Goal: Task Accomplishment & Management: Complete application form

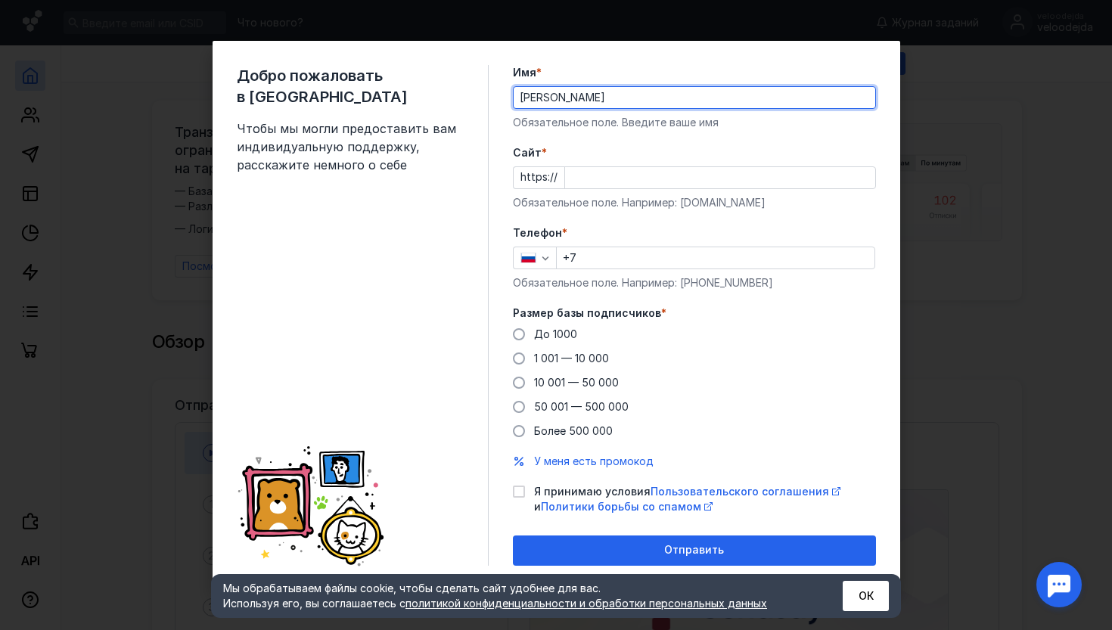
type input "[PERSON_NAME]"
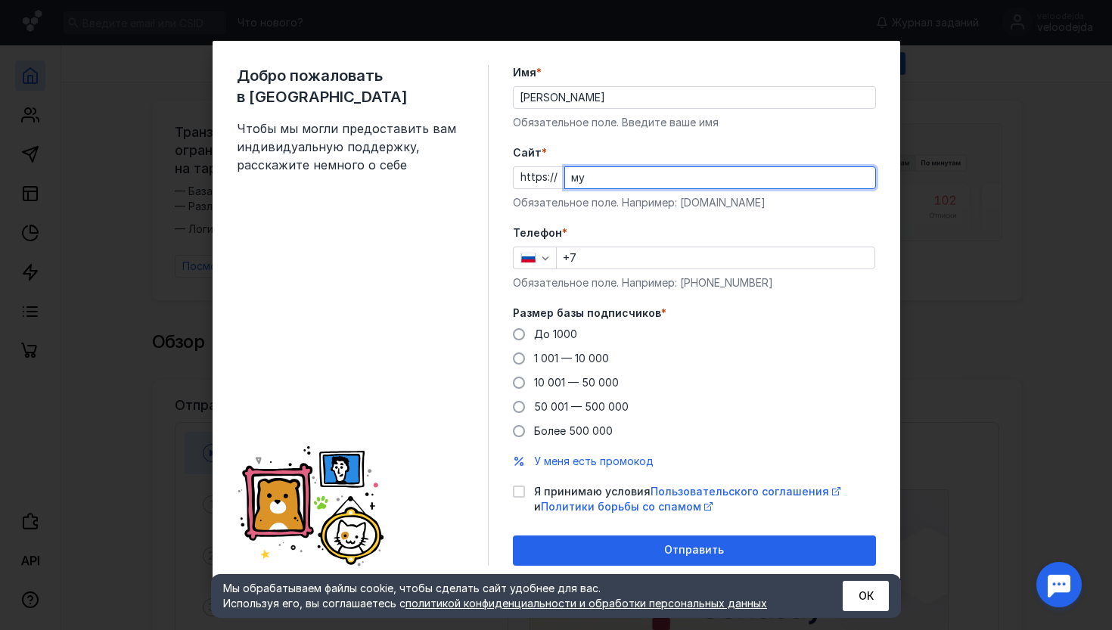
type input "м"
type input "[DOMAIN_NAME]"
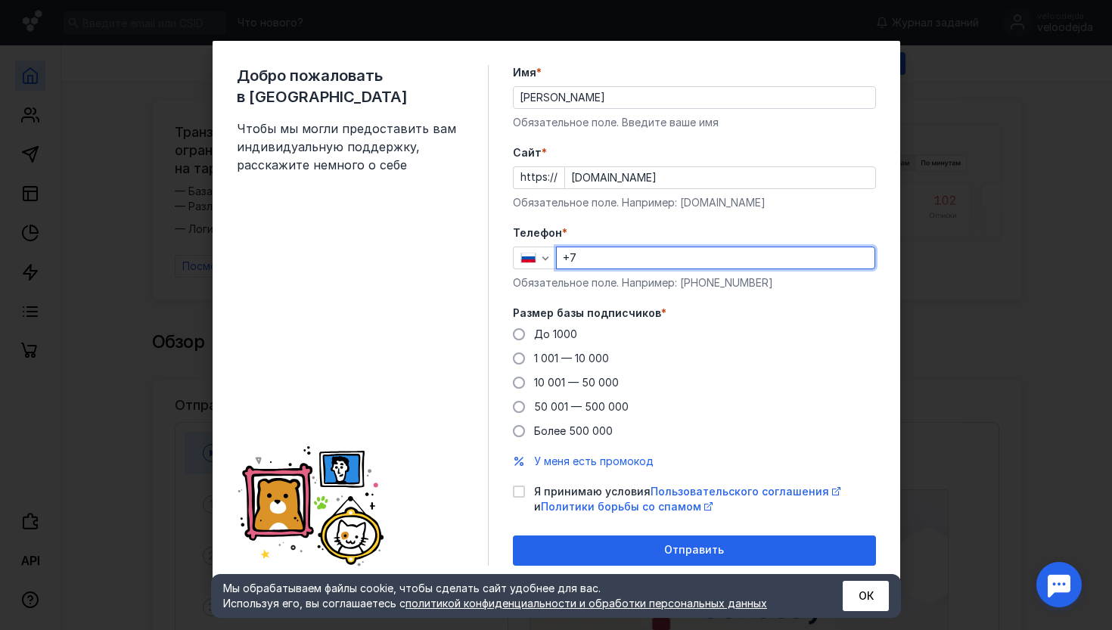
click at [785, 256] on input "+7" at bounding box center [716, 257] width 318 height 21
type input "[PHONE_NUMBER]"
click at [573, 354] on span "1 001 — 10 000" at bounding box center [571, 358] width 75 height 13
click at [0, 0] on input "1 001 — 10 000" at bounding box center [0, 0] width 0 height 0
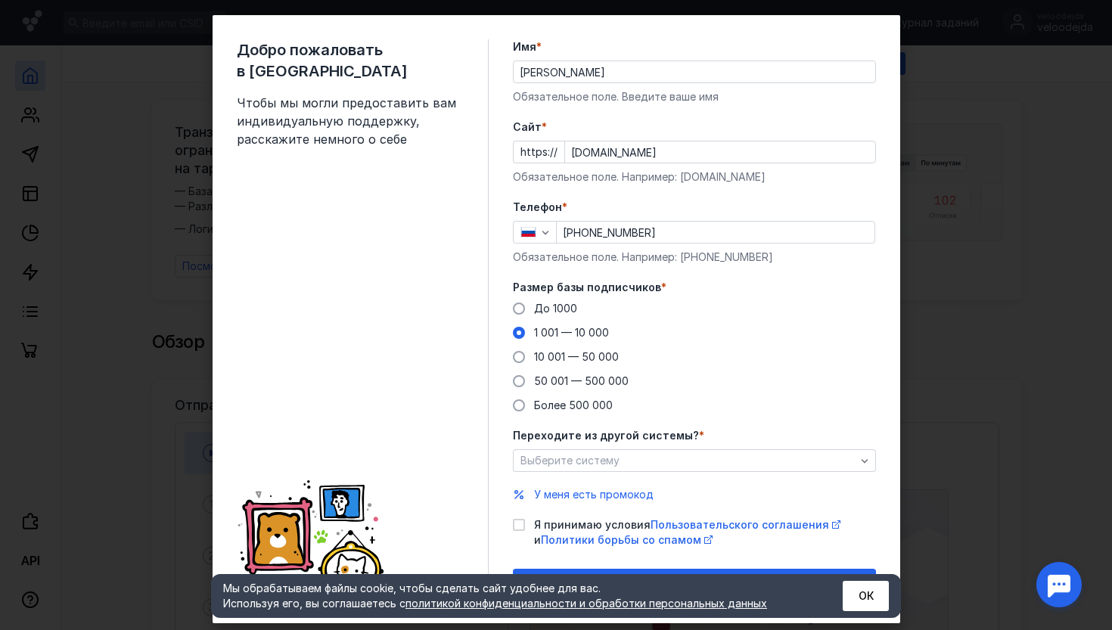
scroll to position [54, 0]
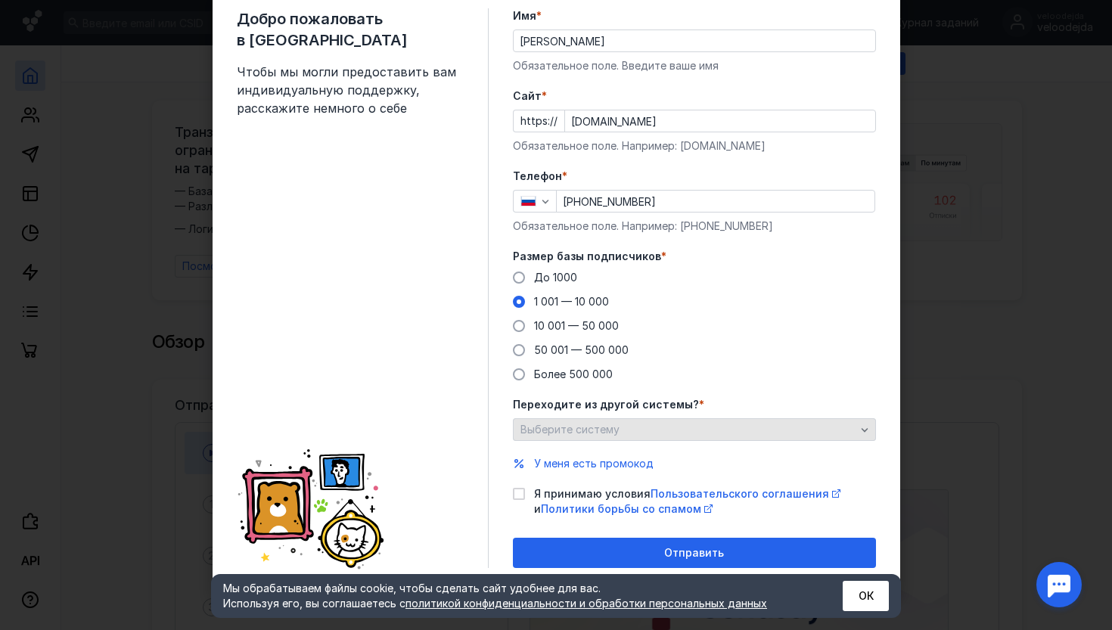
click at [647, 425] on div "Выберите систему" at bounding box center [688, 430] width 343 height 13
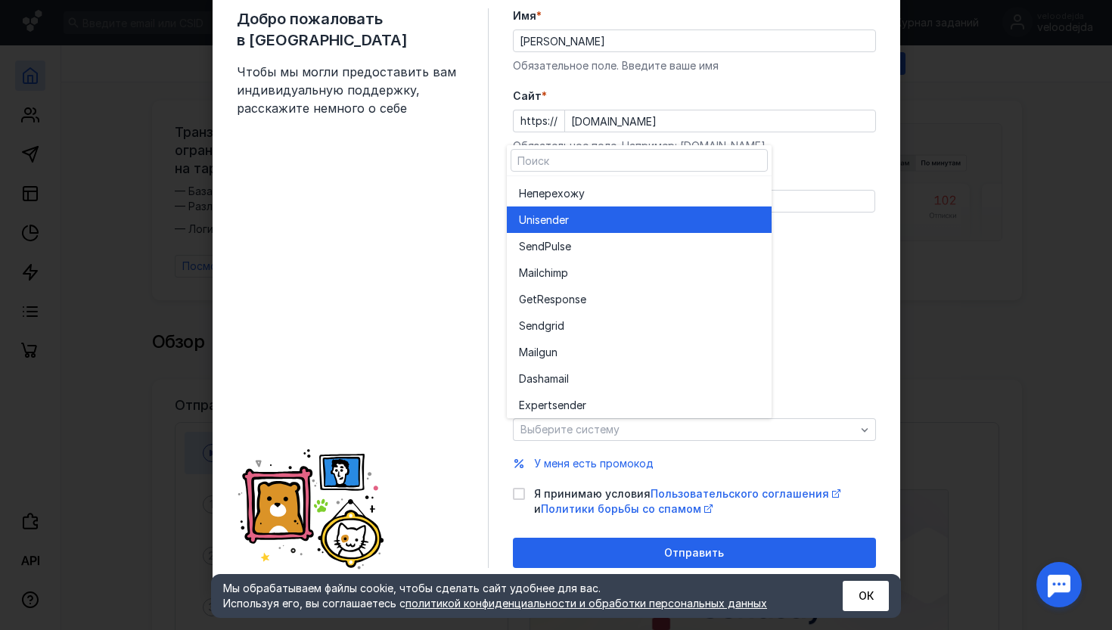
click at [572, 225] on div "Unisende r" at bounding box center [639, 220] width 241 height 15
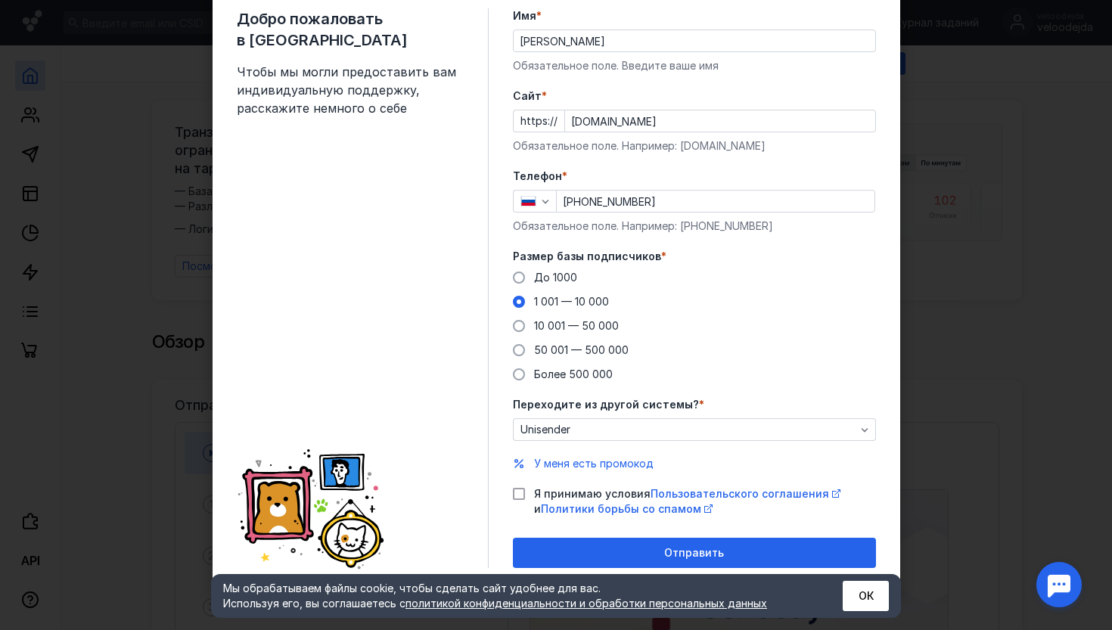
click at [515, 491] on icon at bounding box center [519, 494] width 11 height 11
click at [515, 491] on input "Я принимаю условия Пользовательского соглашения и Политики борьбы со спамом" at bounding box center [518, 491] width 10 height 10
checkbox input "true"
click at [588, 463] on span "У меня есть промокод" at bounding box center [593, 463] width 119 height 13
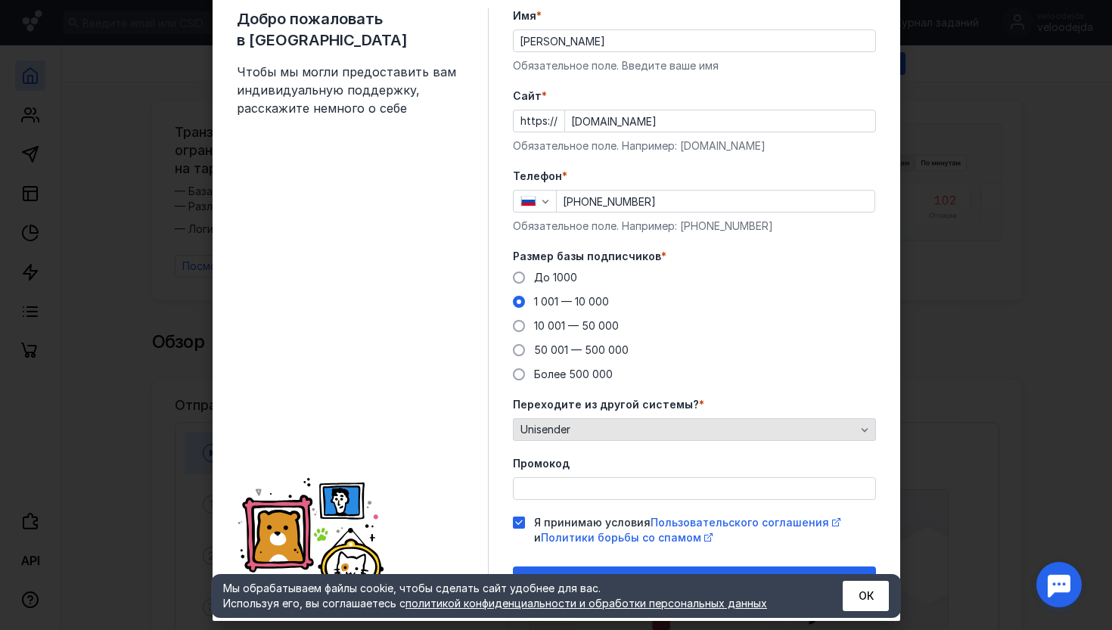
scroll to position [82, 0]
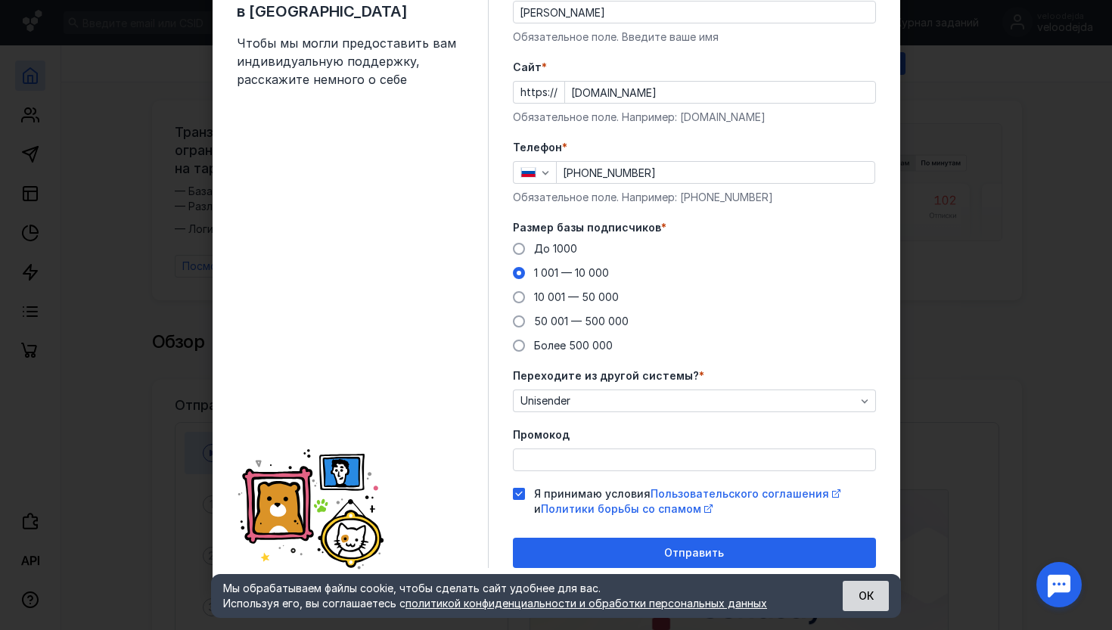
click at [873, 588] on button "ОК" at bounding box center [866, 596] width 46 height 30
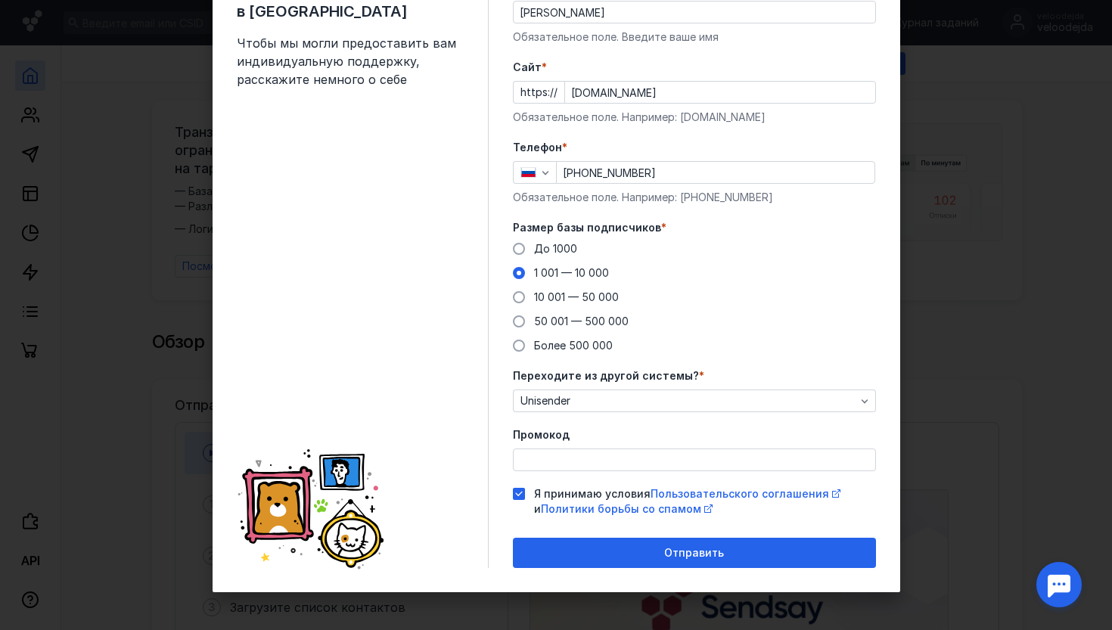
scroll to position [0, 0]
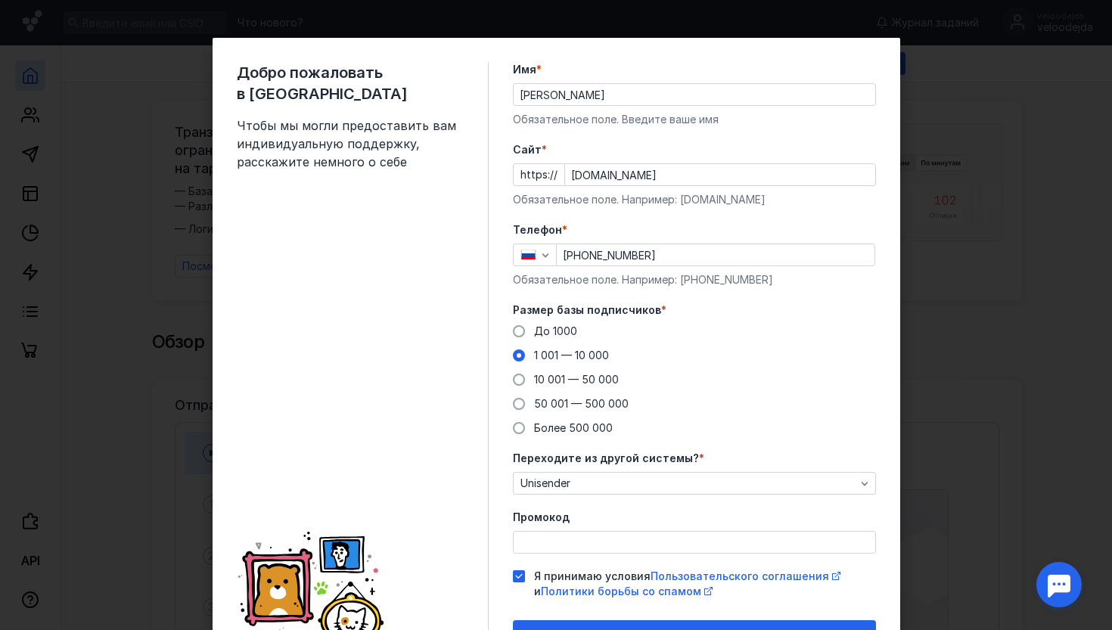
click at [583, 2] on div "Добро пожаловать в Sendsay Чтобы мы могли предоставить вам индивидуальную подде…" at bounding box center [556, 315] width 1112 height 630
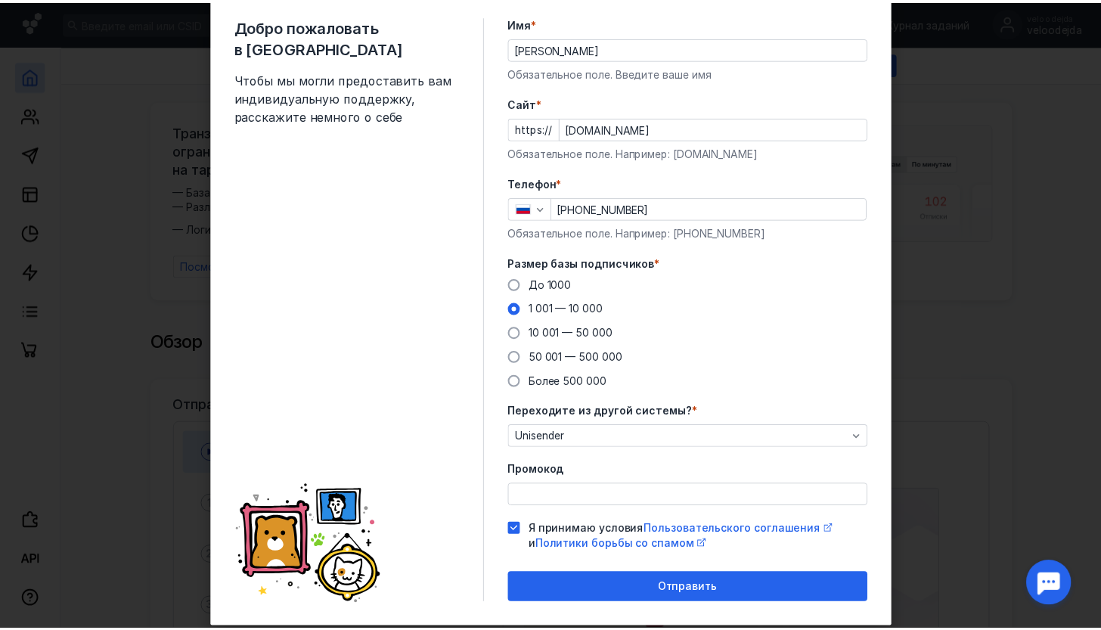
scroll to position [82, 0]
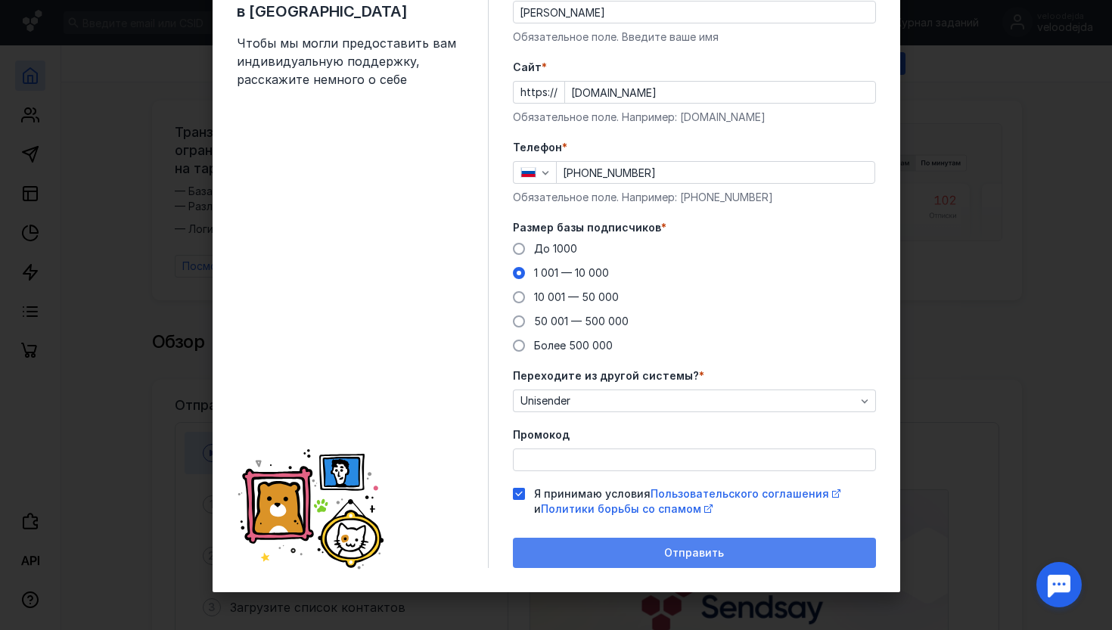
click at [638, 551] on div "Отправить" at bounding box center [694, 553] width 348 height 13
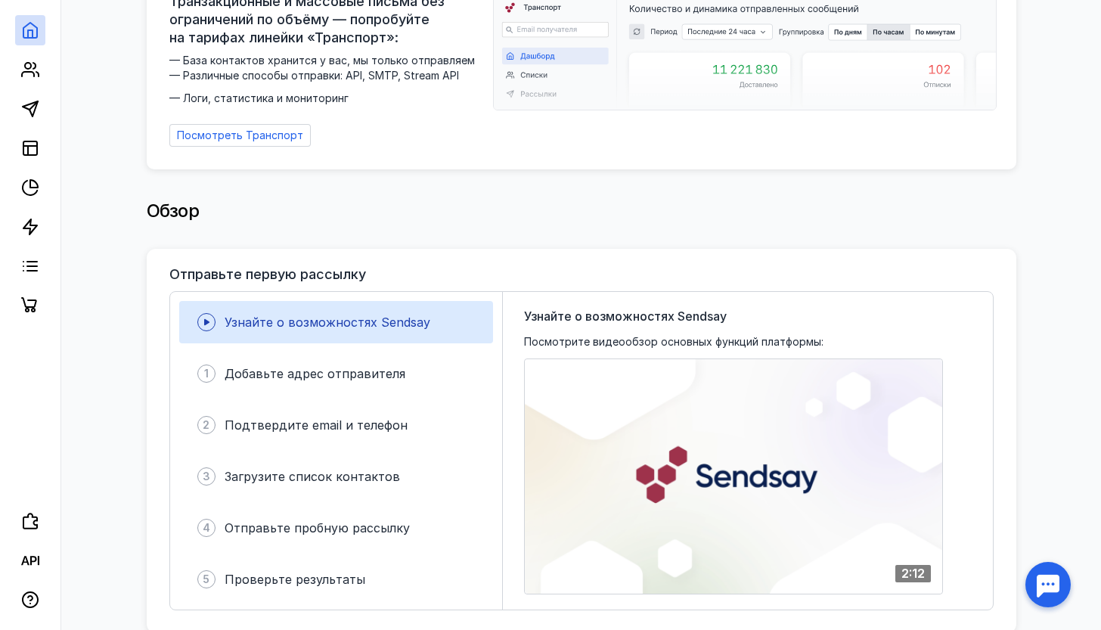
scroll to position [0, 0]
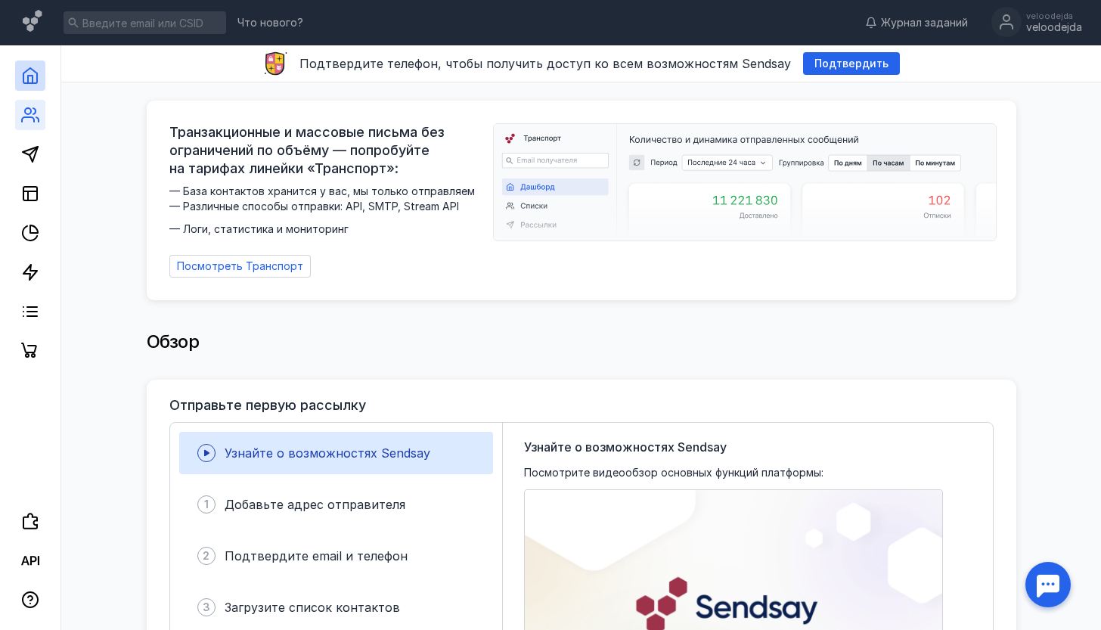
click at [42, 113] on link at bounding box center [30, 115] width 30 height 30
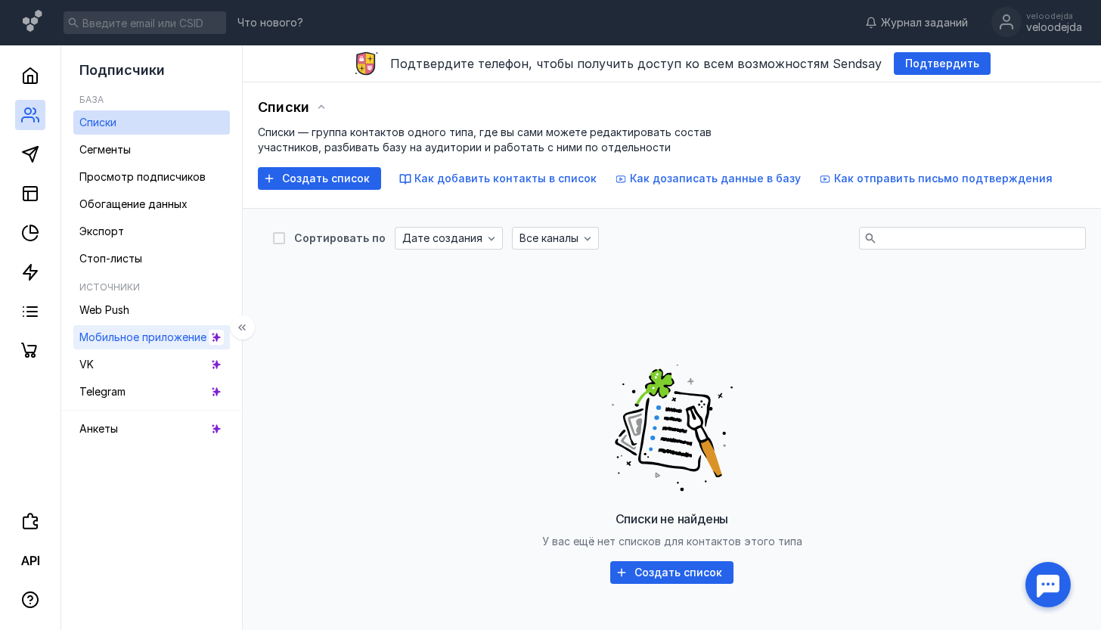
click at [116, 334] on span "Мобильное приложение" at bounding box center [142, 337] width 127 height 13
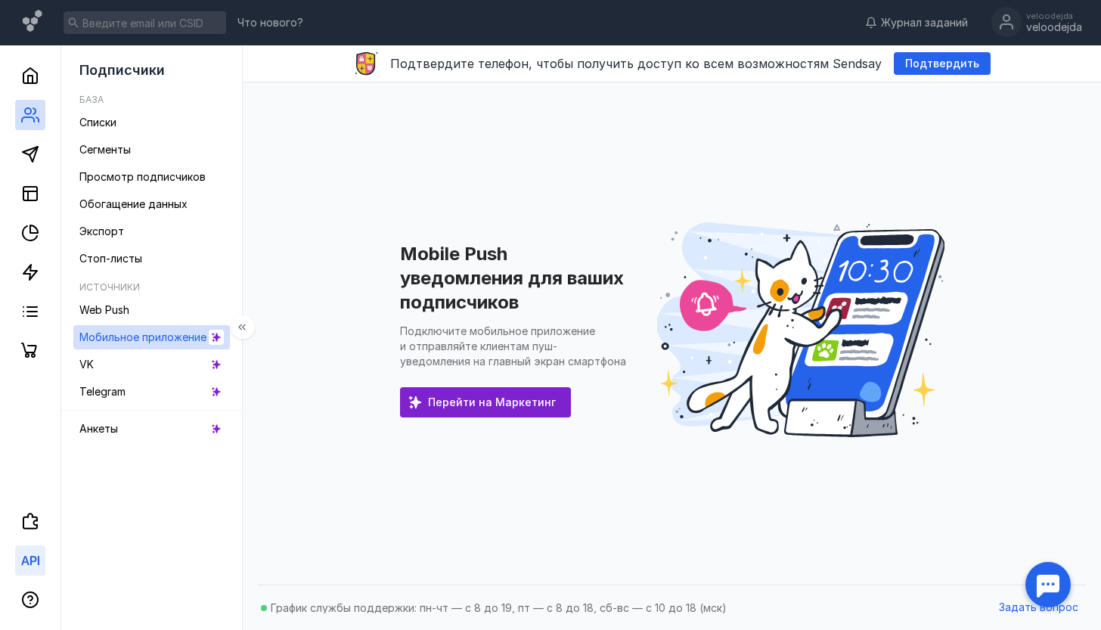
click at [26, 556] on icon at bounding box center [30, 560] width 18 height 18
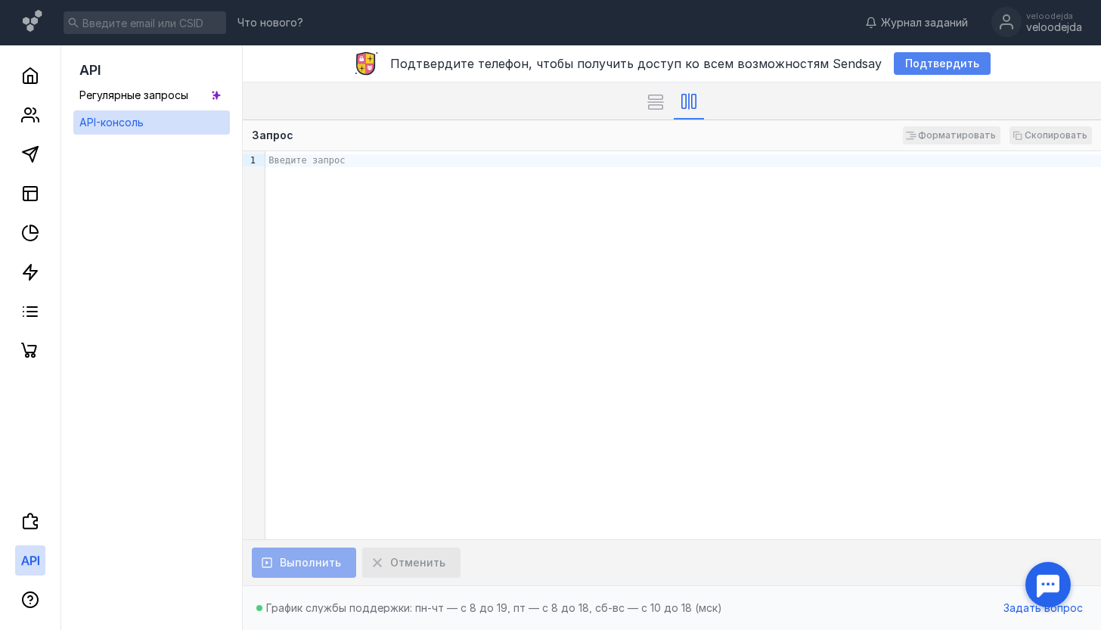
click at [927, 61] on span "Подтвердить" at bounding box center [942, 63] width 74 height 13
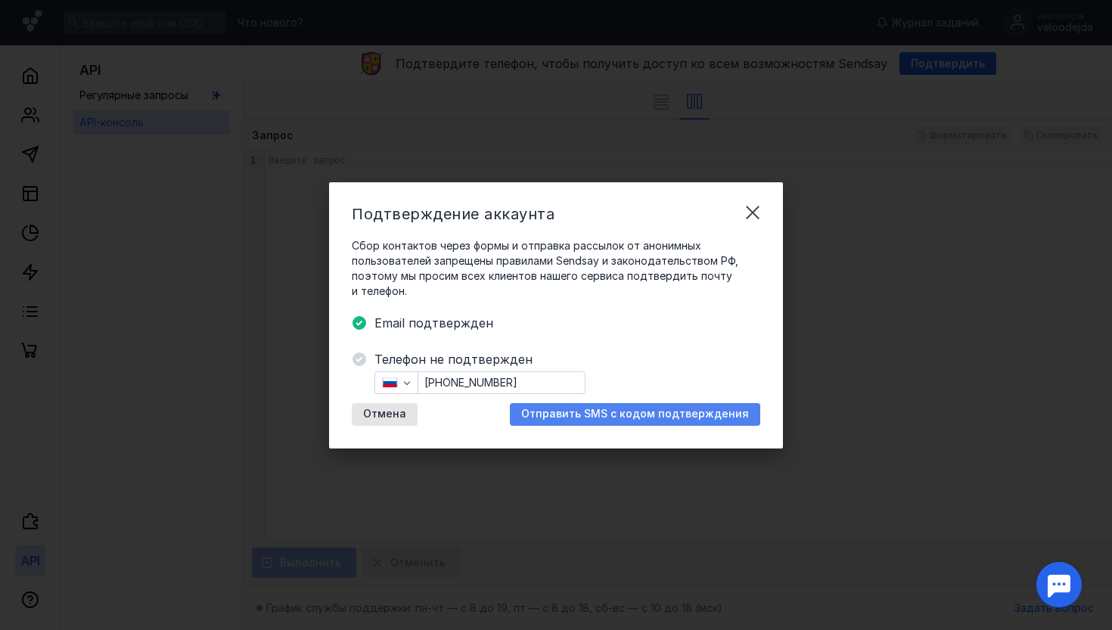
click at [604, 407] on div "Отправить SMS с кодом подтверждения" at bounding box center [635, 414] width 250 height 23
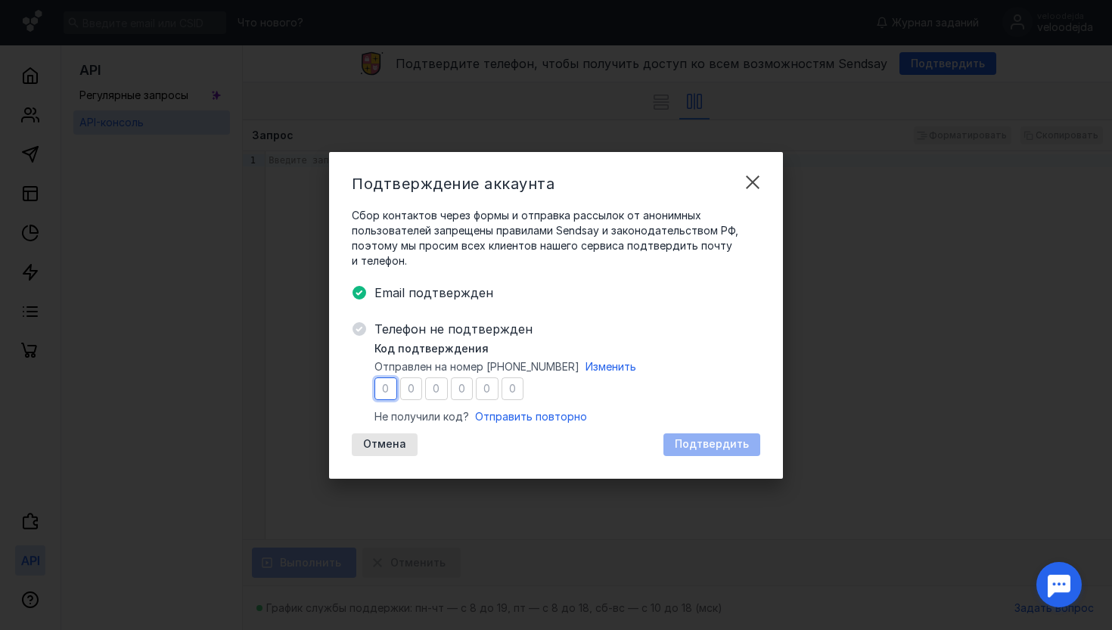
type input "0"
type input "8"
type input "0"
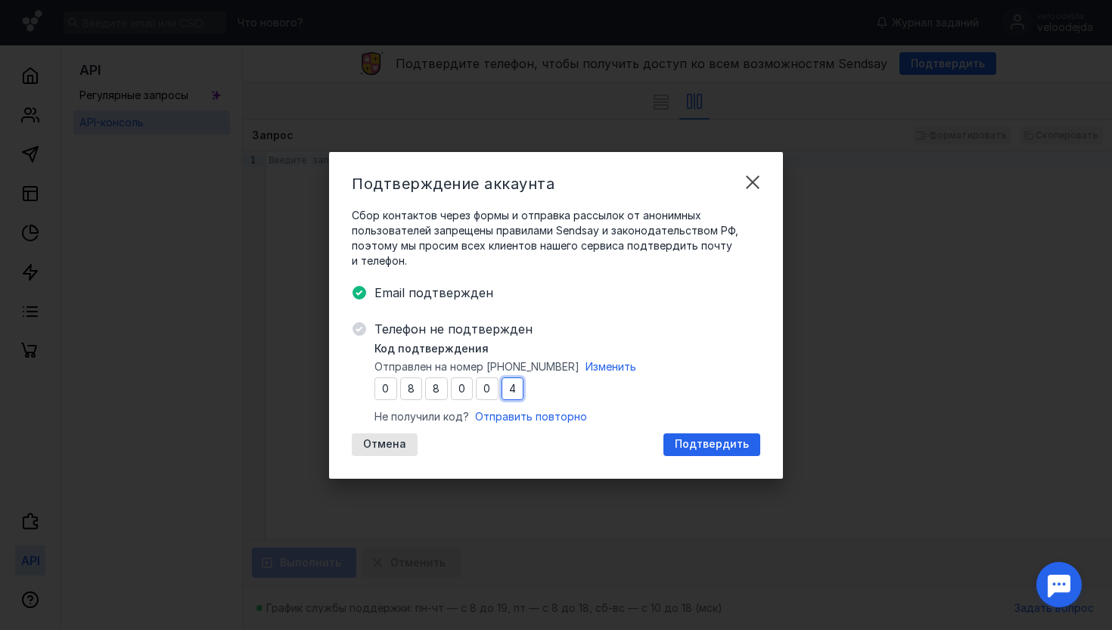
type input "4"
click at [700, 442] on span "Подтвердить" at bounding box center [712, 444] width 74 height 13
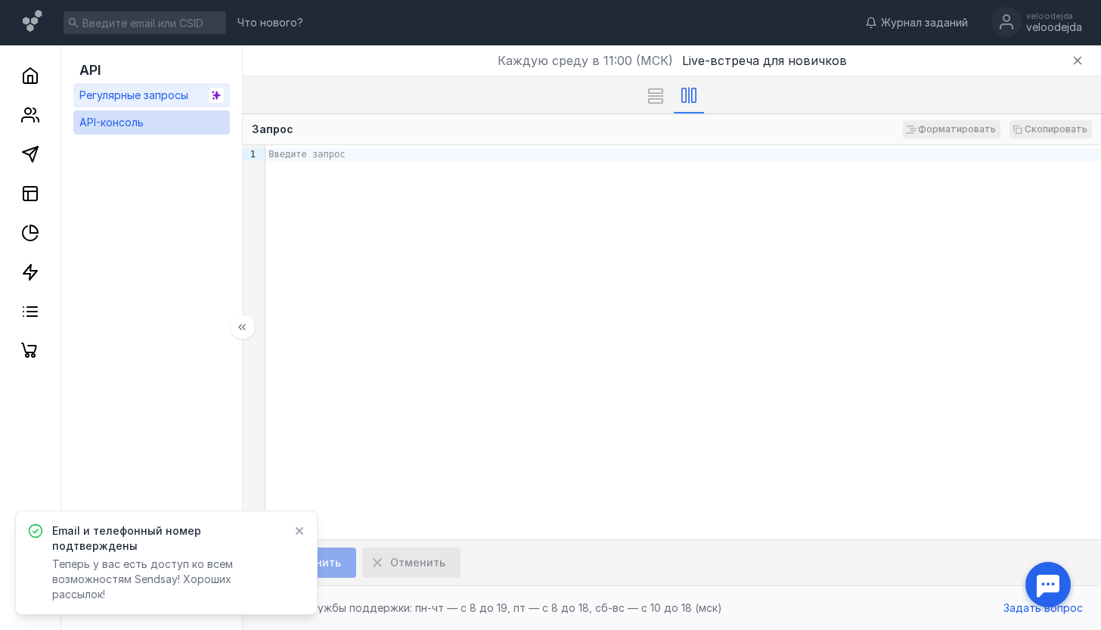
click at [147, 94] on span "Регулярные запросы" at bounding box center [133, 94] width 109 height 13
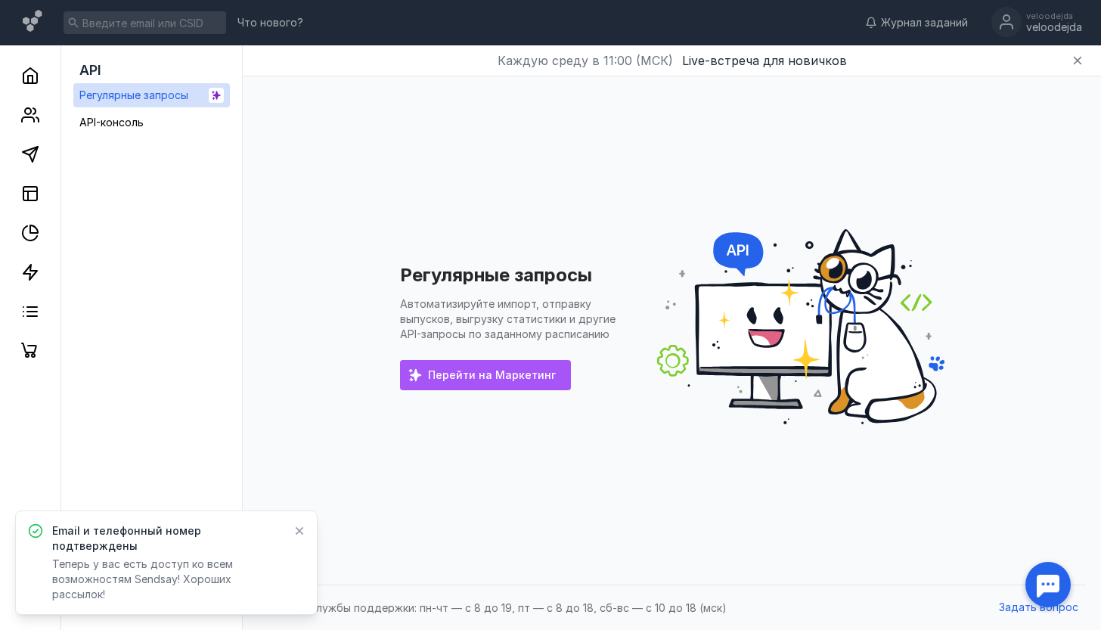
click at [462, 379] on span "Перейти на Маркетинг" at bounding box center [492, 375] width 128 height 13
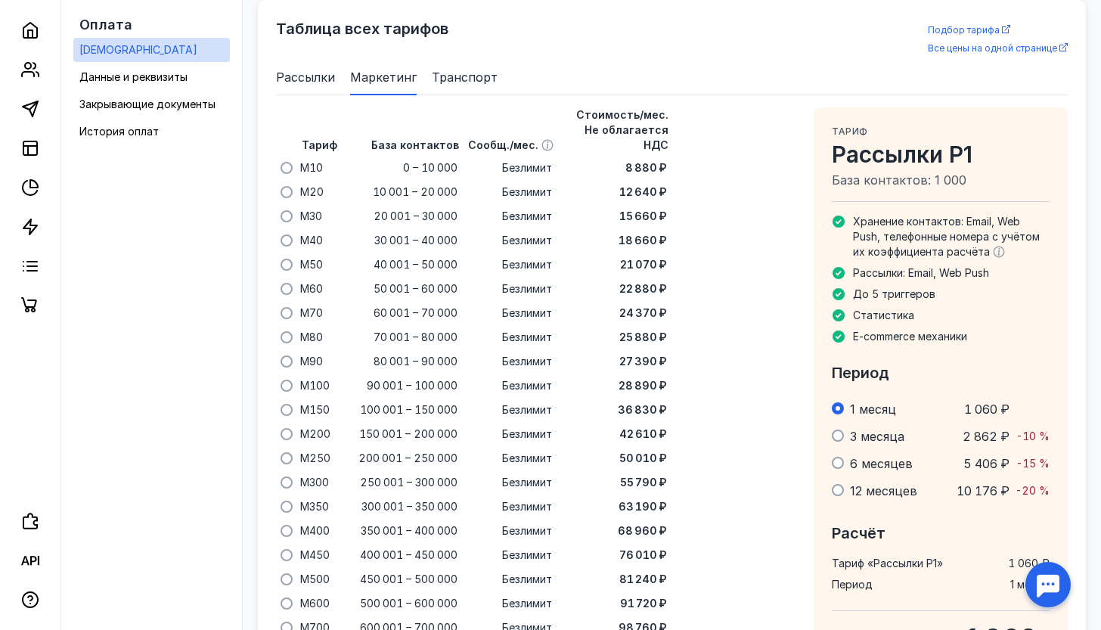
scroll to position [1380, 0]
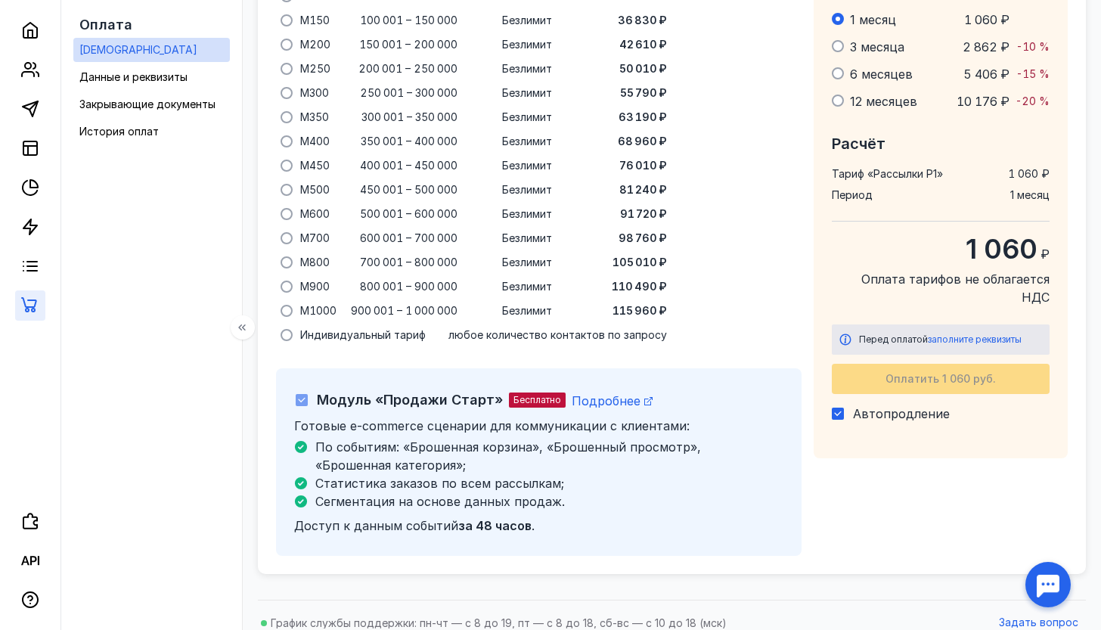
click at [21, 292] on link at bounding box center [30, 305] width 30 height 30
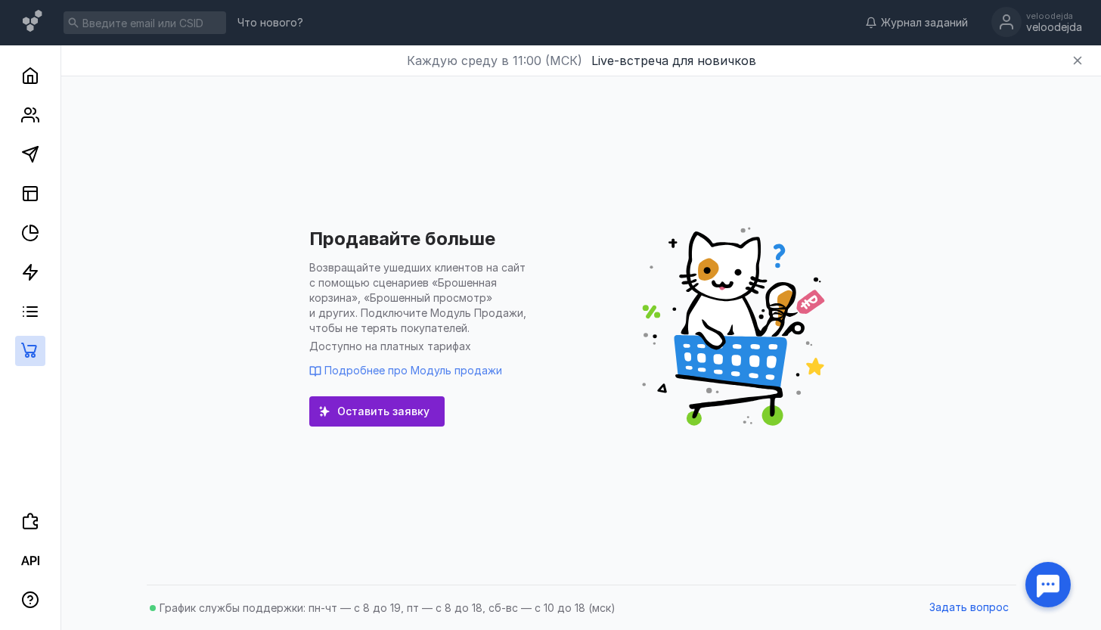
click at [403, 369] on span "Подробнее про Модуль продажи" at bounding box center [413, 370] width 178 height 13
